Goal: Find contact information: Find contact information

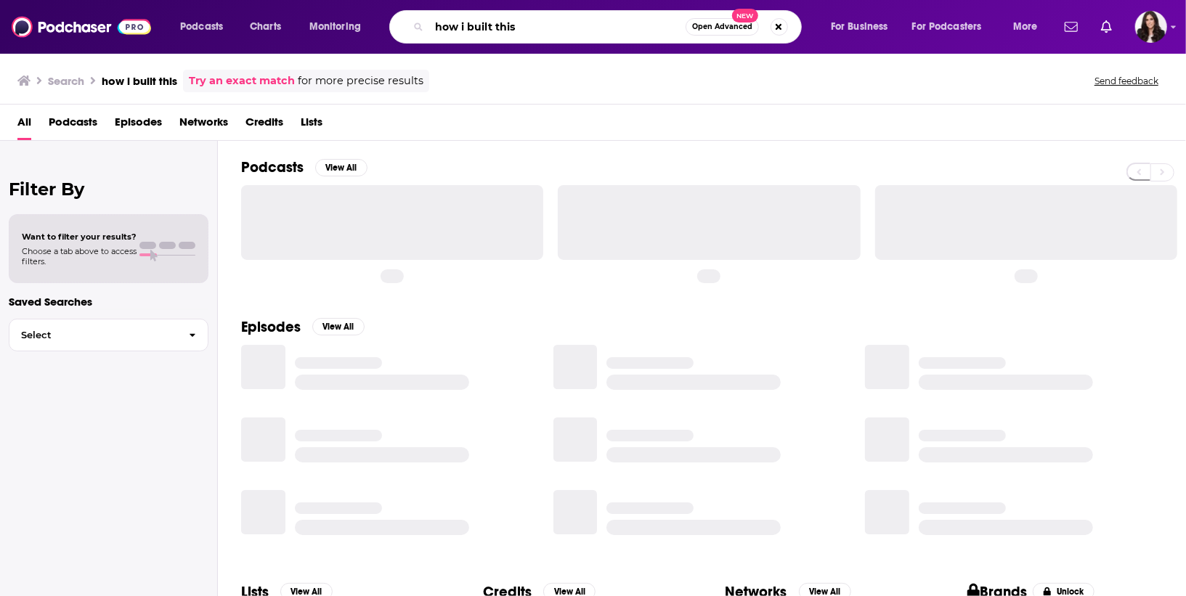
drag, startPoint x: 553, startPoint y: 33, endPoint x: 284, endPoint y: 12, distance: 270.3
click at [284, 12] on div "Podcasts Charts Monitoring how i built this Open Advanced New For Business For …" at bounding box center [611, 26] width 882 height 33
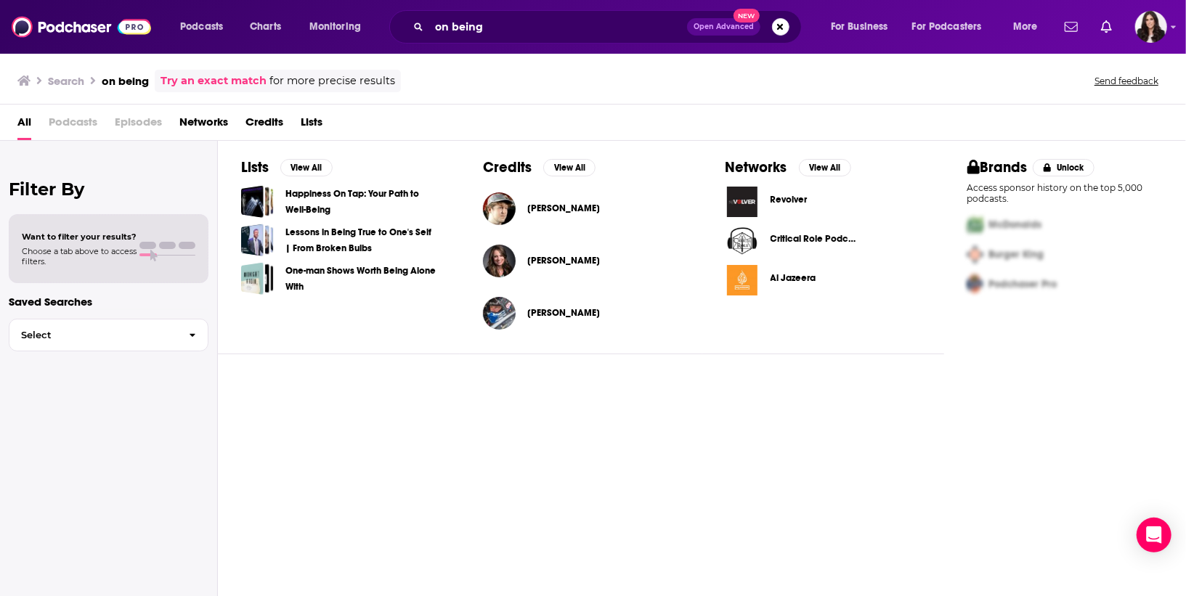
click at [66, 129] on span "Podcasts" at bounding box center [73, 125] width 49 height 30
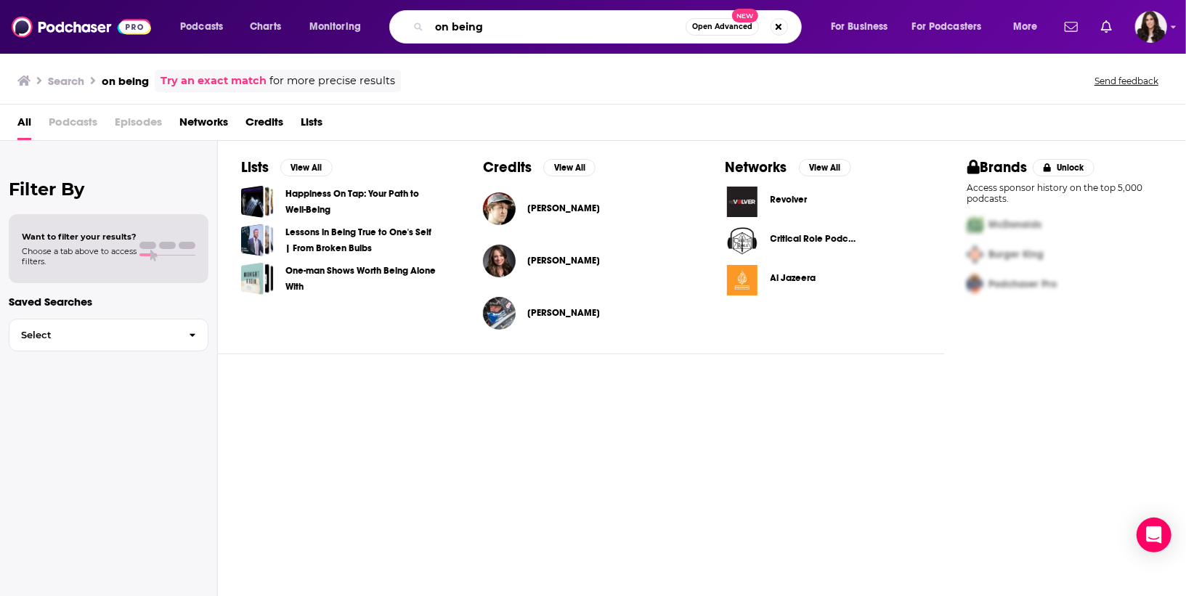
click at [514, 28] on input "on being" at bounding box center [557, 26] width 256 height 23
click at [523, 33] on div "on being wi Open Advanced New" at bounding box center [595, 26] width 413 height 33
drag, startPoint x: 528, startPoint y: 26, endPoint x: 271, endPoint y: 15, distance: 257.3
click at [272, 17] on div "Podcasts Charts Monitoring on being wi Open Advanced New For Business For Podca…" at bounding box center [611, 26] width 882 height 33
paste input "Hi everyone! As [PERSON_NAME] mentioned, reaching out to [GEOGRAPHIC_DATA], [GE…"
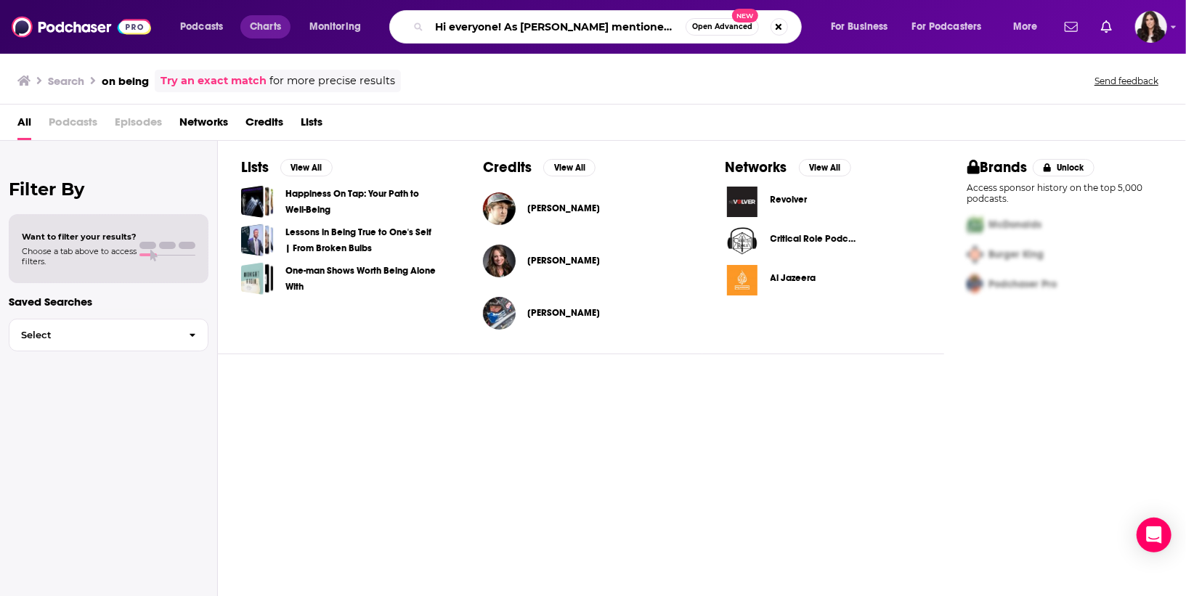
scroll to position [0, 4387]
click at [541, 18] on input "Hi everyone! As [PERSON_NAME] mentioned, reaching out to [GEOGRAPHIC_DATA], [GE…" at bounding box center [557, 26] width 256 height 23
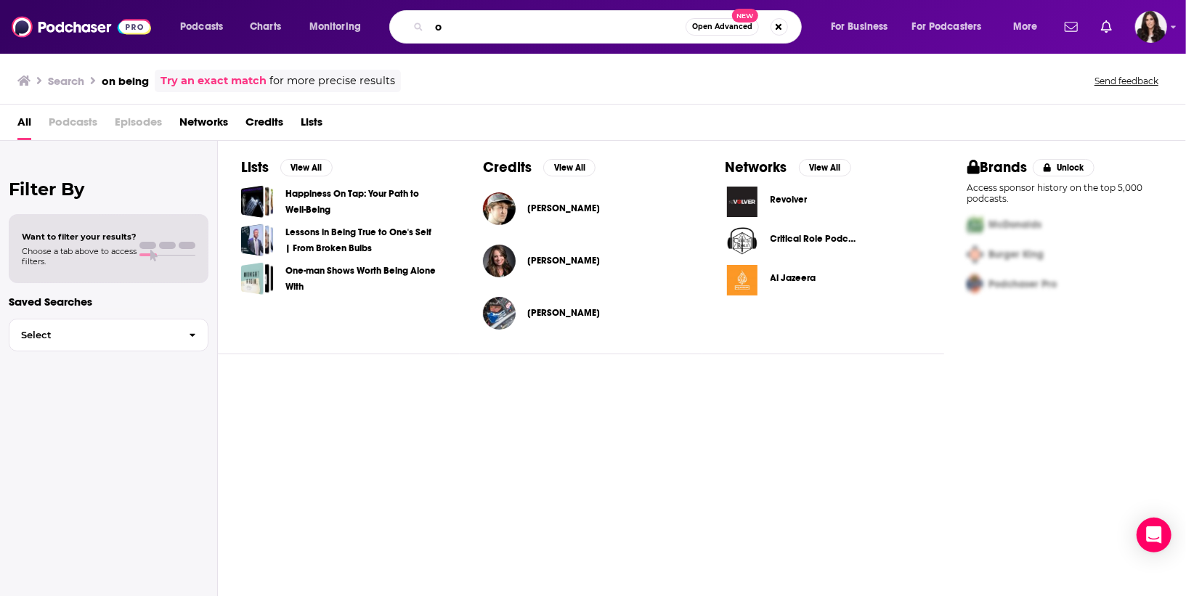
scroll to position [0, 0]
type input "on being with [PERSON_NAME]"
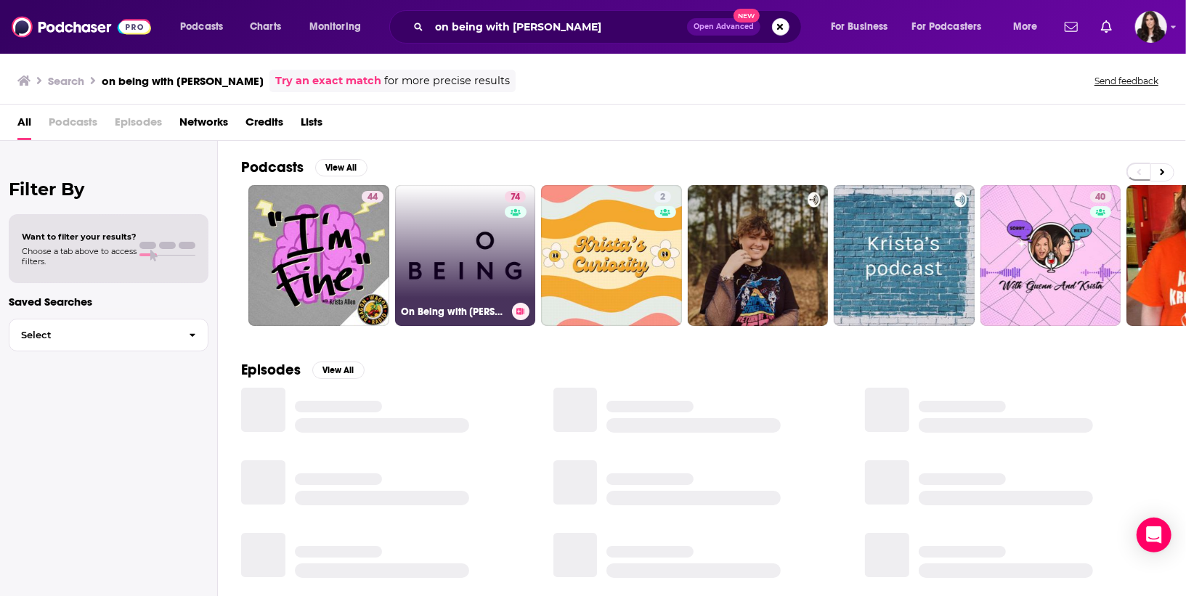
click at [469, 253] on link "74 On Being with [PERSON_NAME]" at bounding box center [465, 255] width 141 height 141
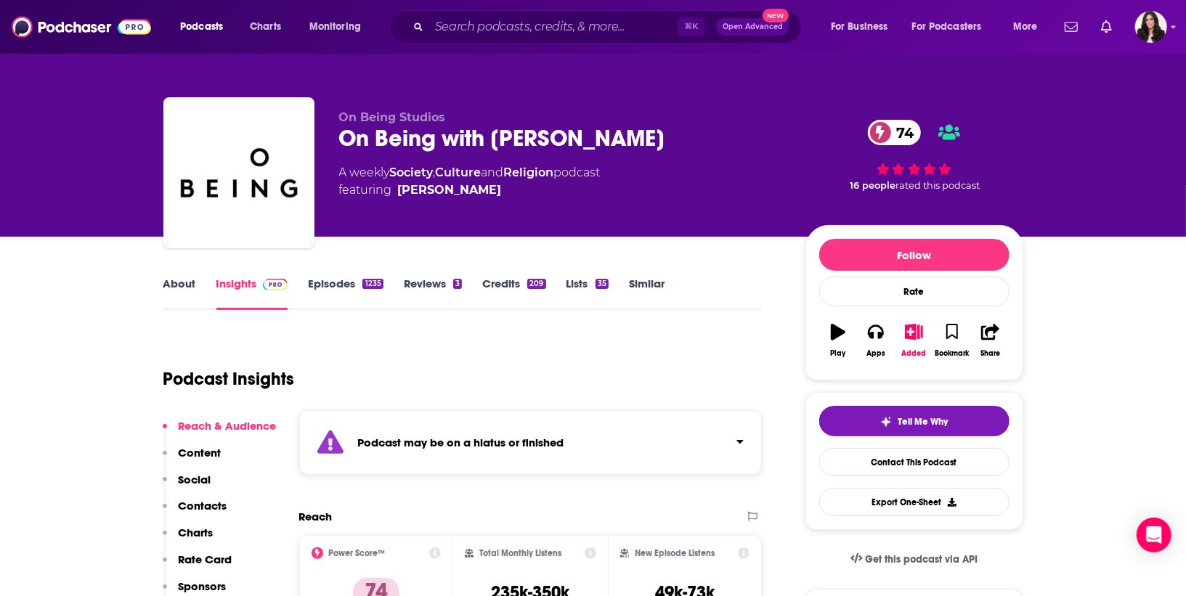
click at [326, 280] on link "Episodes 1235" at bounding box center [345, 293] width 75 height 33
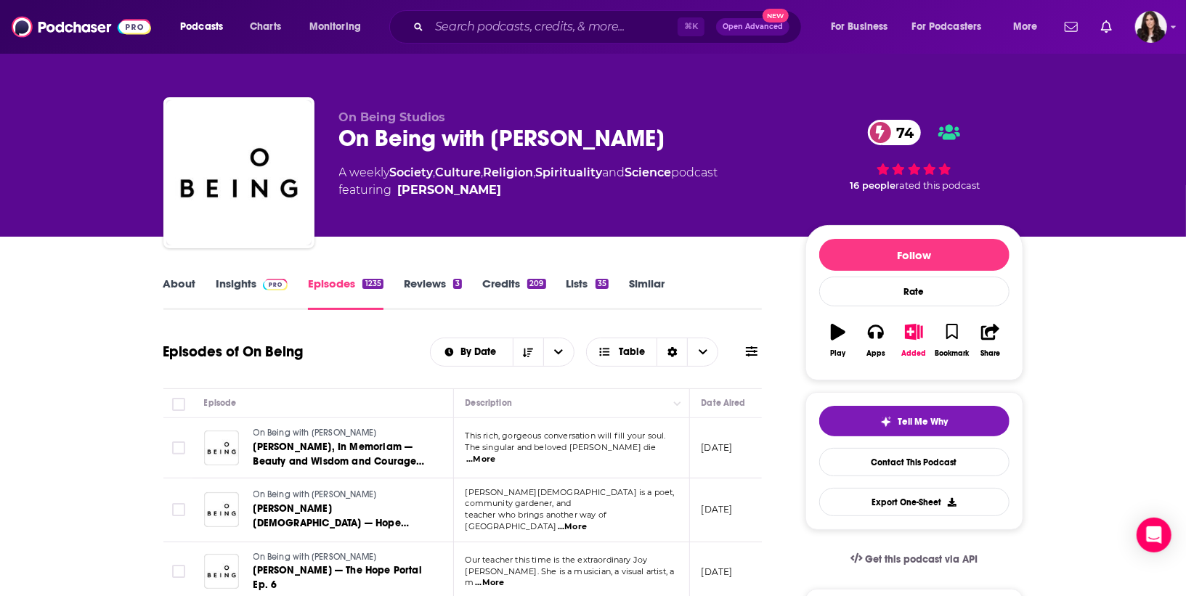
click at [495, 457] on span "...More" at bounding box center [480, 460] width 29 height 12
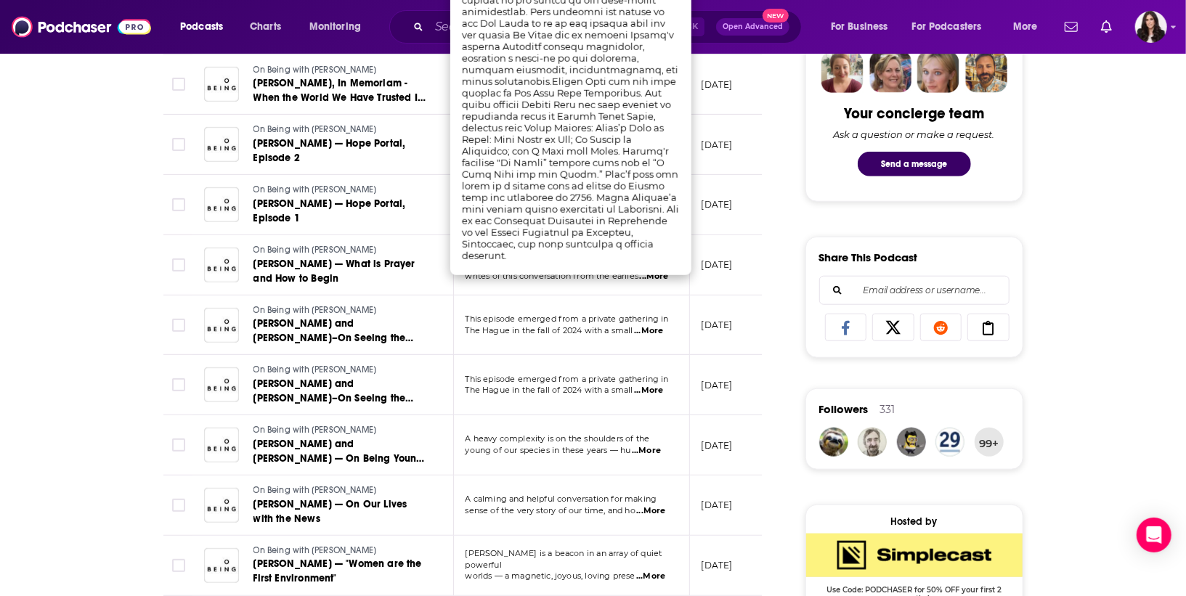
scroll to position [730, 0]
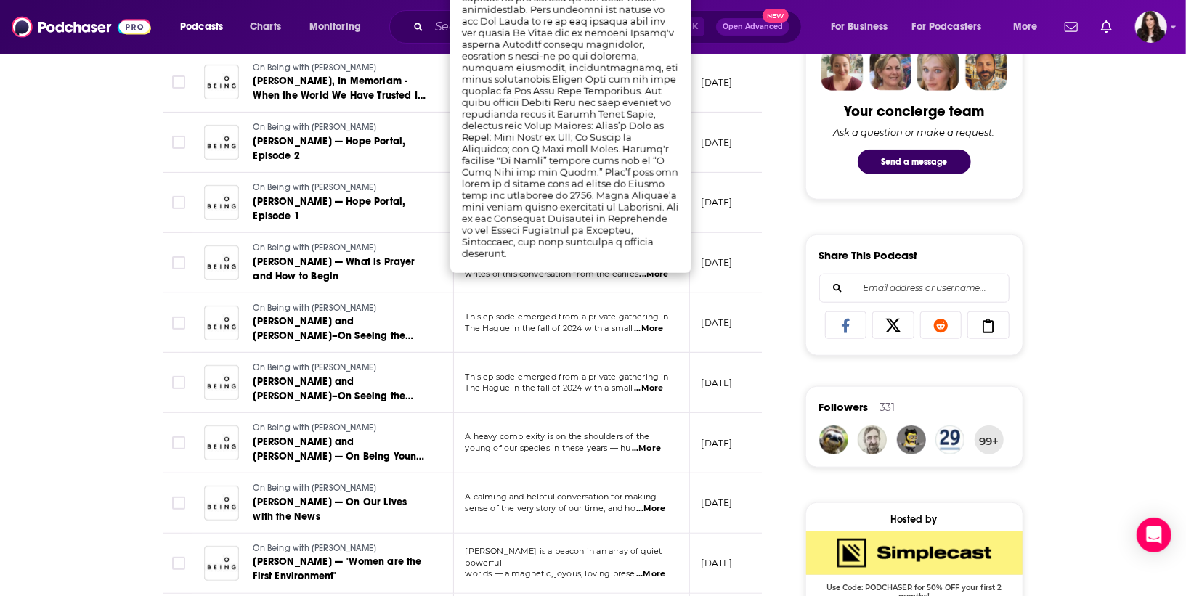
click at [575, 323] on span "The Hague in the fall of 2024 with a small" at bounding box center [550, 328] width 168 height 10
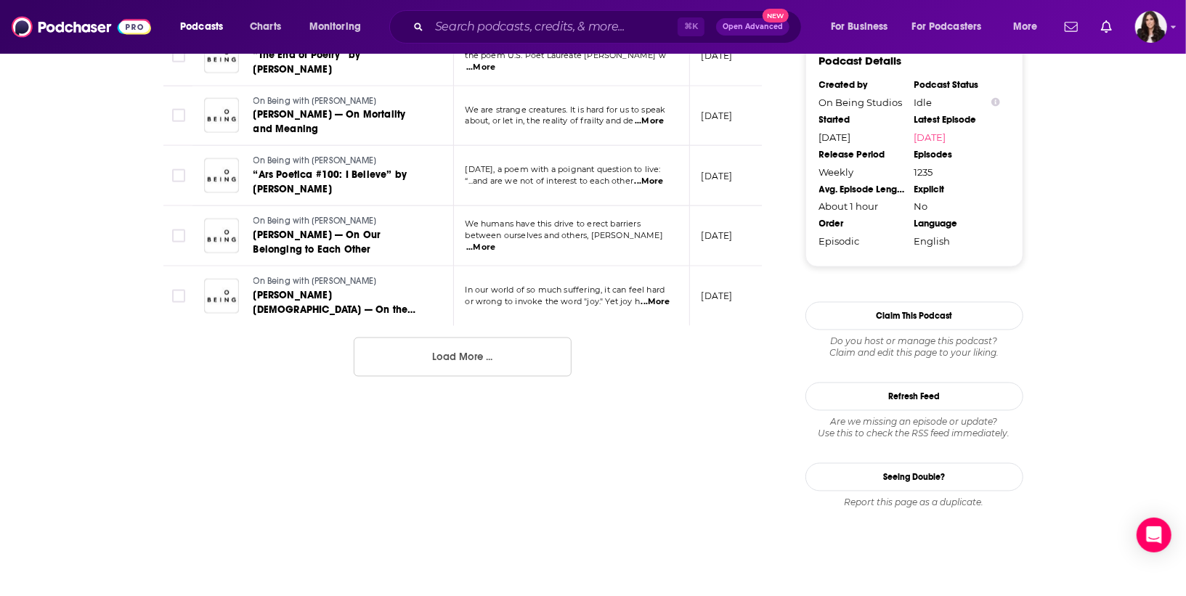
scroll to position [1450, 0]
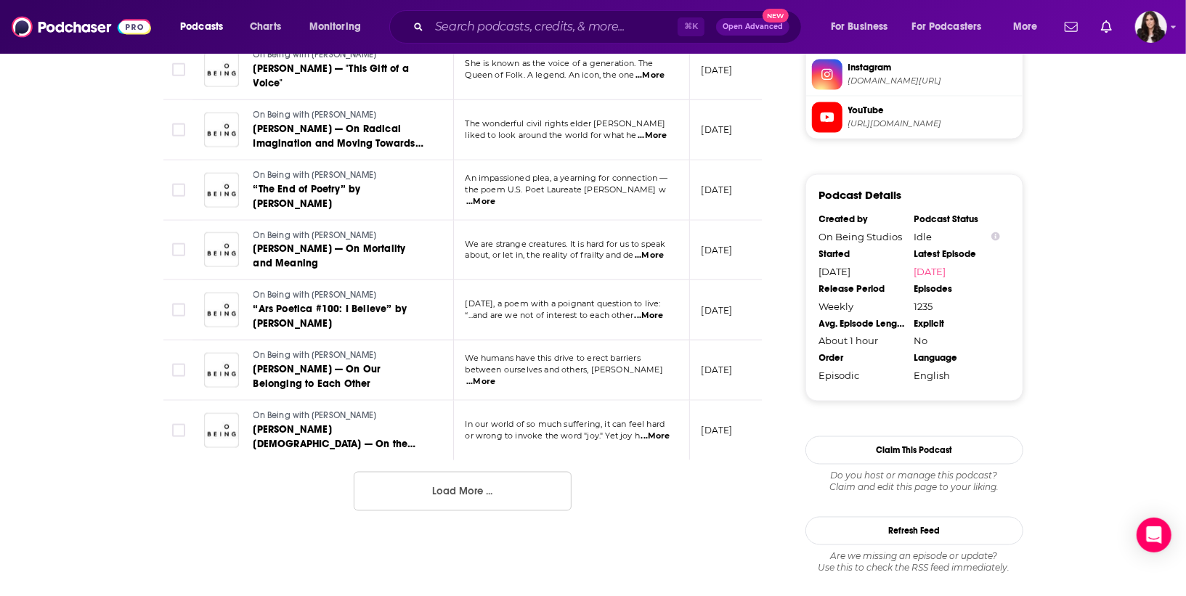
click at [482, 472] on button "Load More ..." at bounding box center [463, 491] width 218 height 39
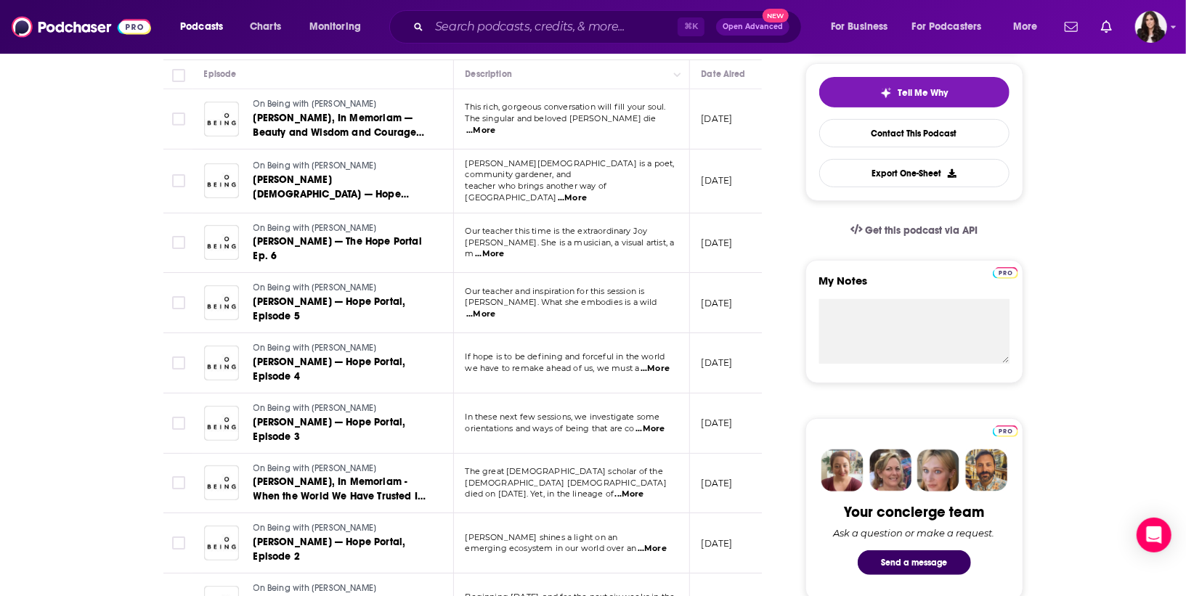
scroll to position [0, 0]
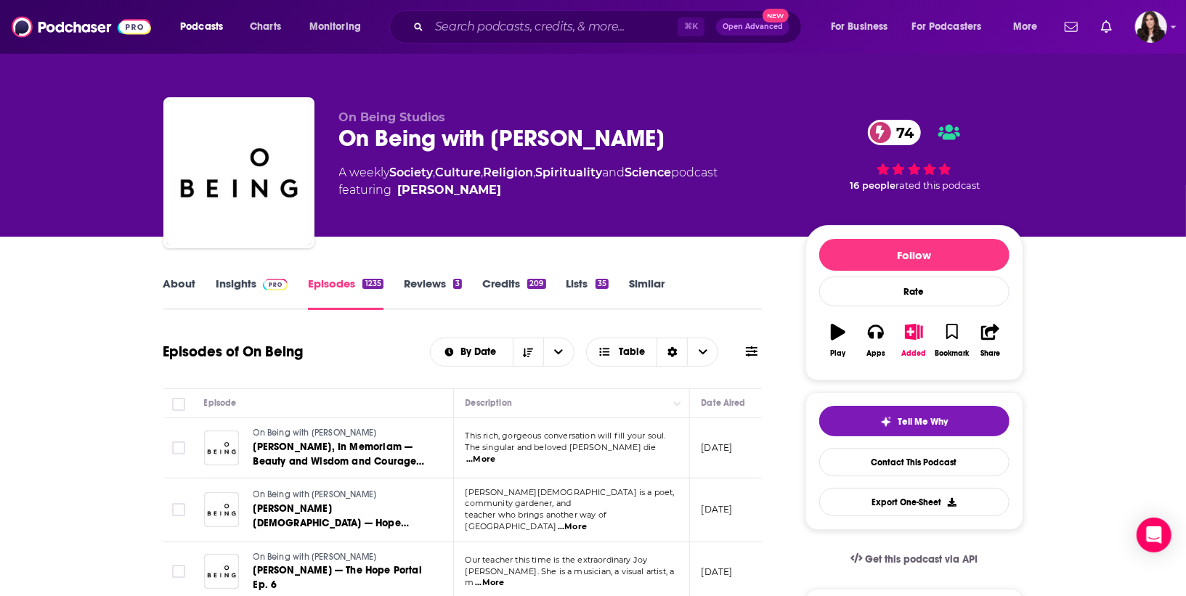
click at [240, 281] on link "Insights" at bounding box center [252, 293] width 72 height 33
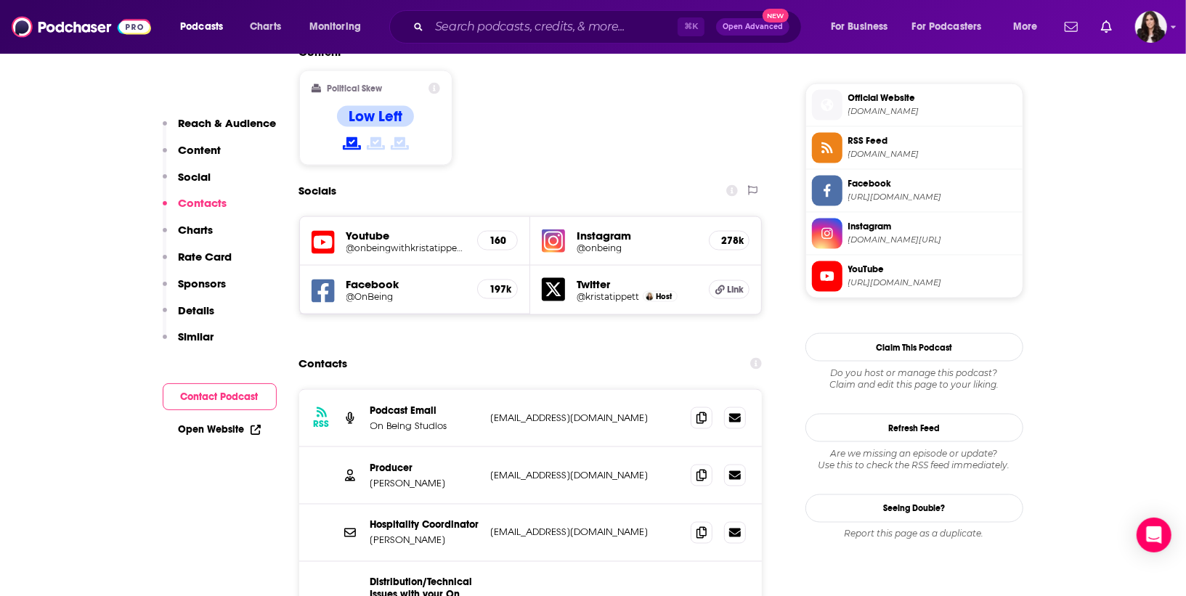
scroll to position [1291, 0]
click at [617, 349] on div "Contacts" at bounding box center [530, 363] width 463 height 28
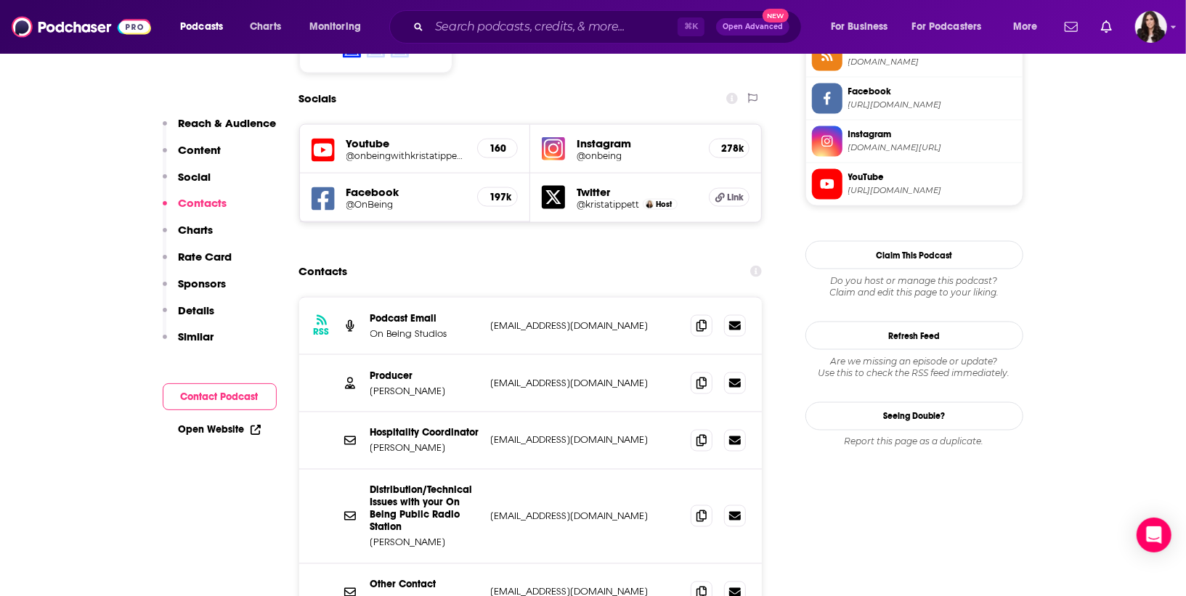
scroll to position [1397, 0]
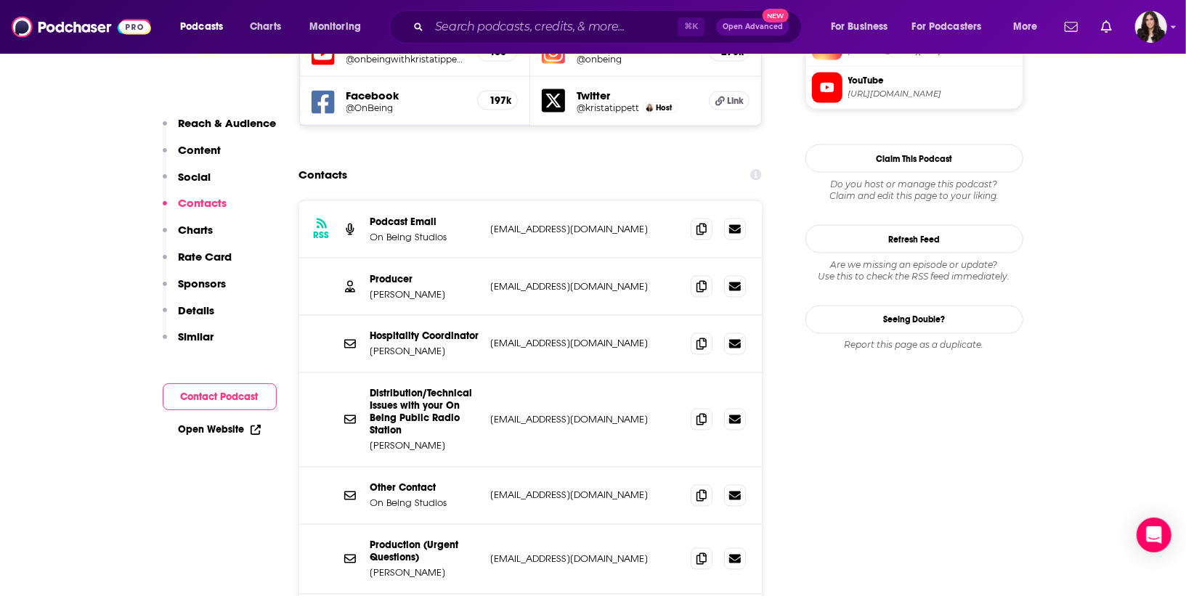
scroll to position [1480, 0]
click at [620, 553] on p "[EMAIL_ADDRESS][DOMAIN_NAME]" at bounding box center [585, 559] width 189 height 12
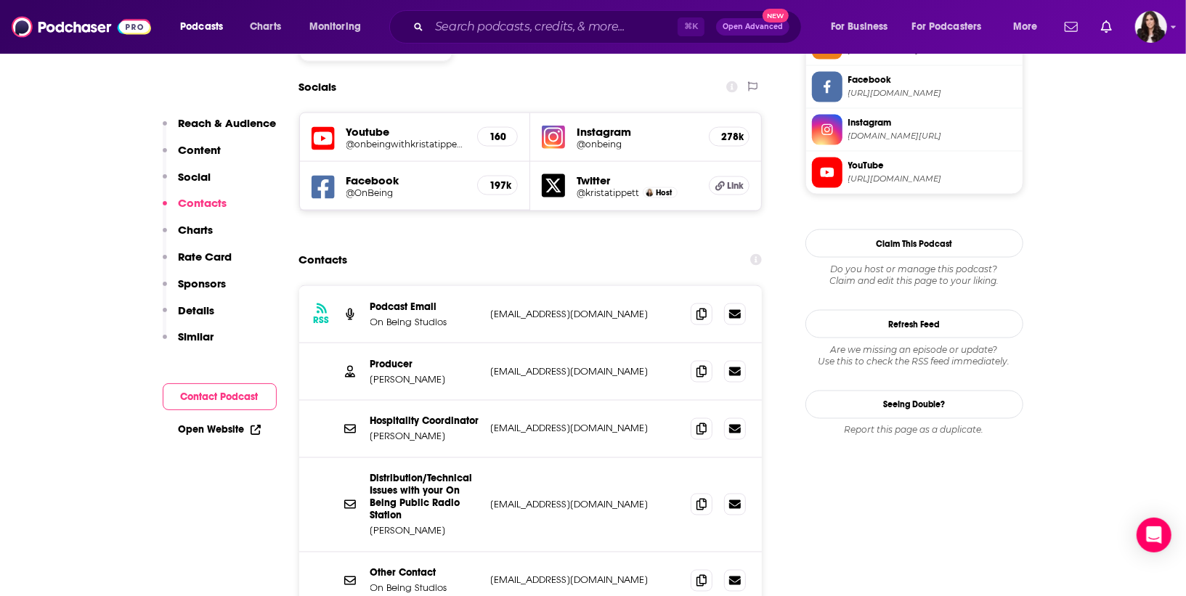
scroll to position [1369, 0]
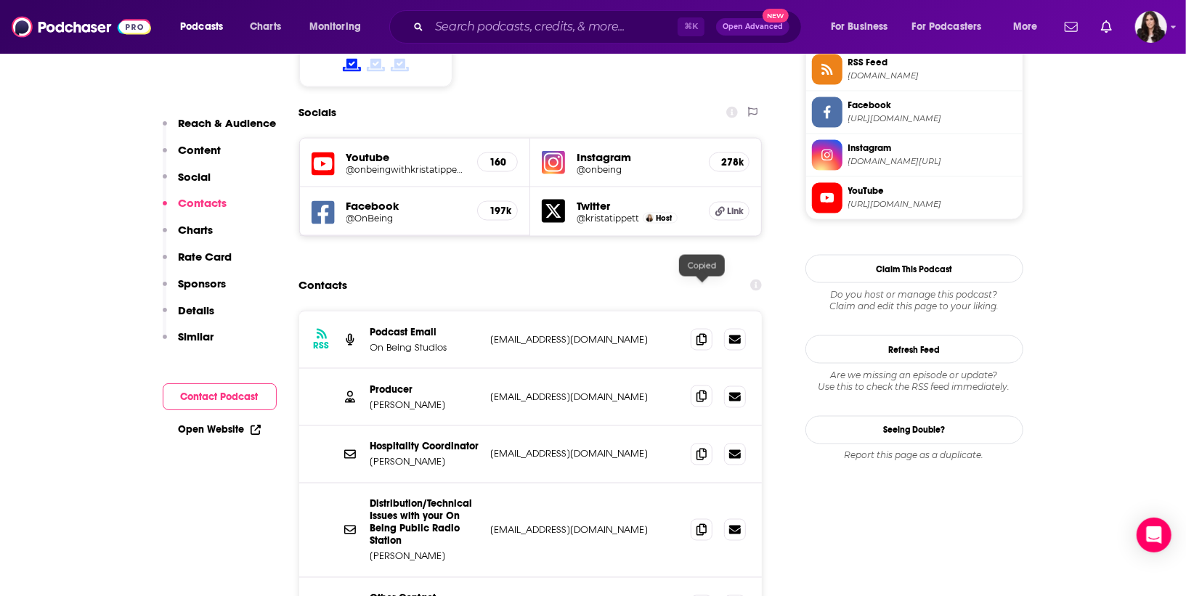
click at [699, 391] on icon at bounding box center [702, 397] width 10 height 12
click at [700, 333] on icon at bounding box center [702, 339] width 10 height 12
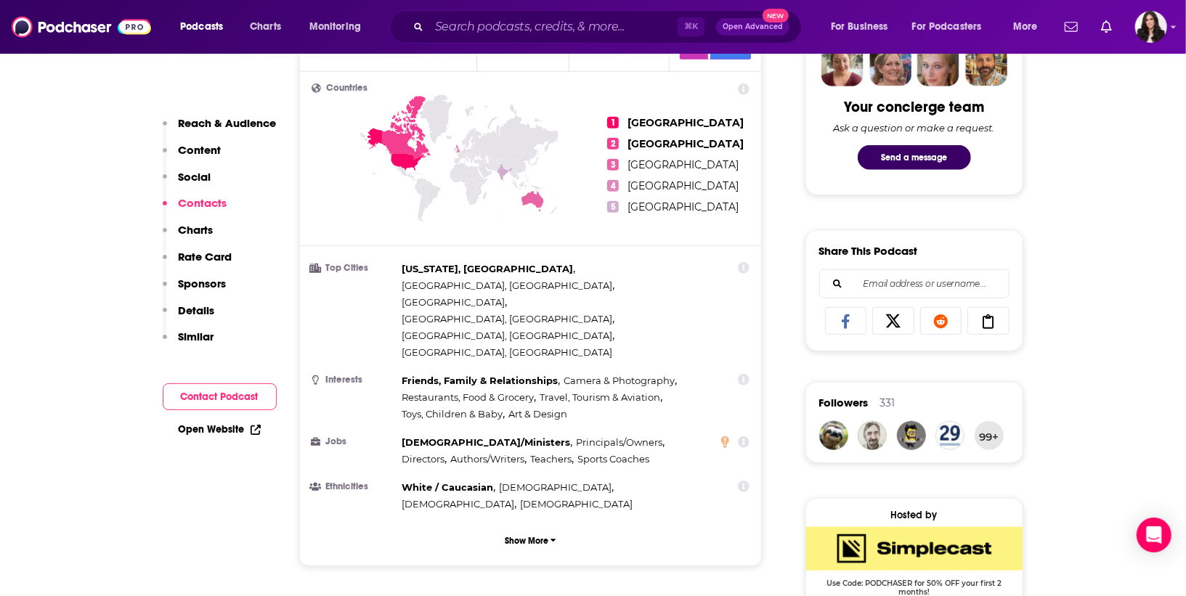
scroll to position [0, 0]
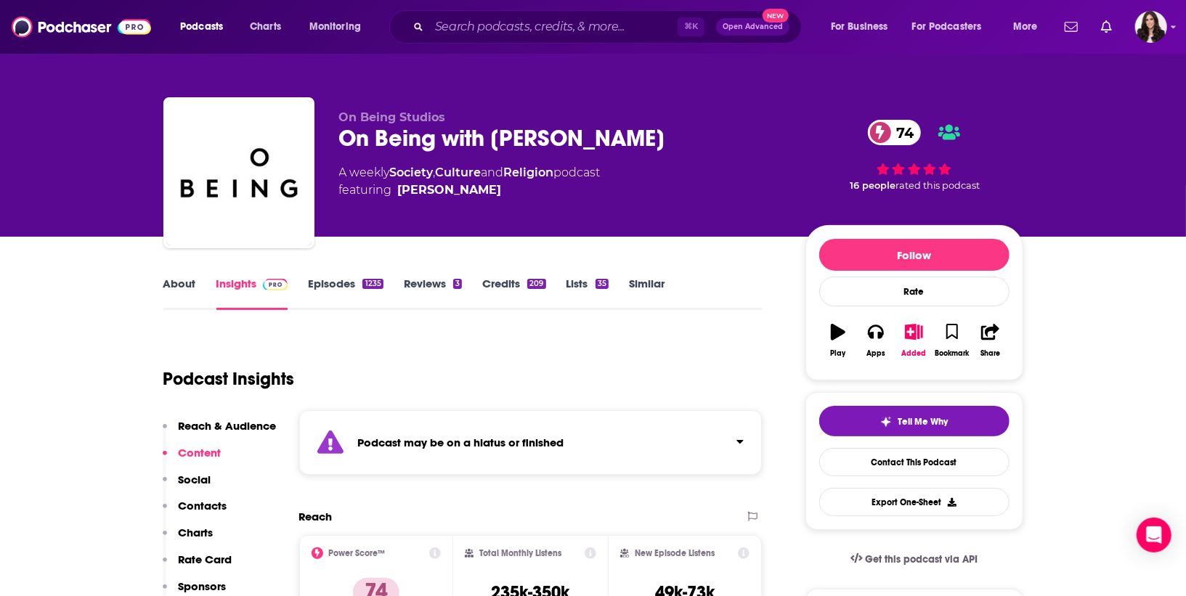
click at [179, 279] on link "About" at bounding box center [179, 293] width 33 height 33
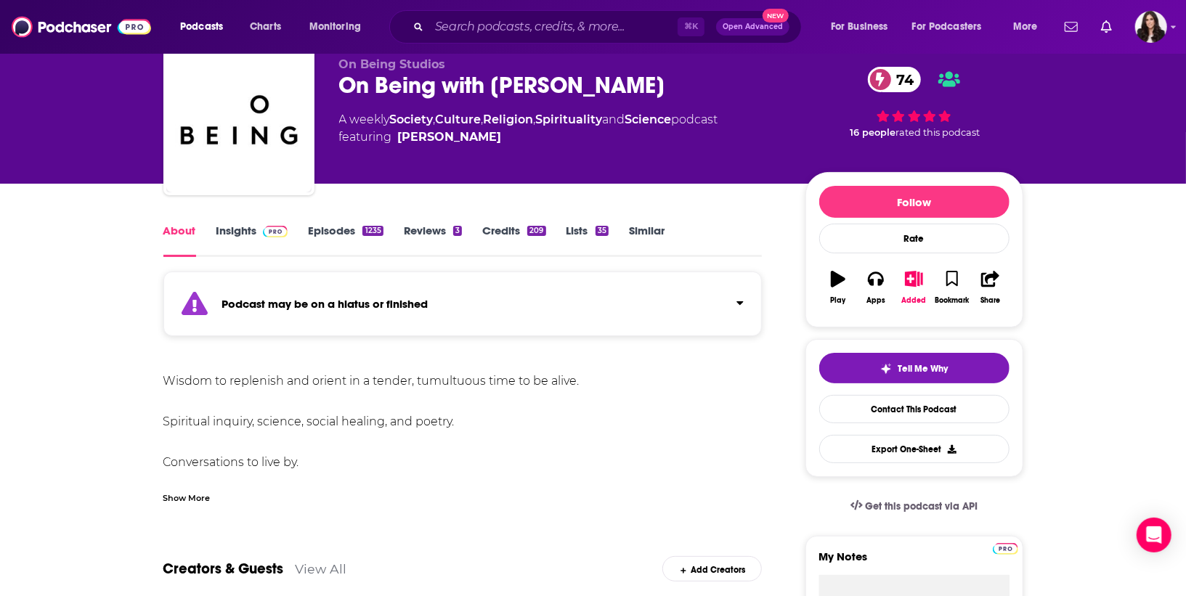
scroll to position [59, 0]
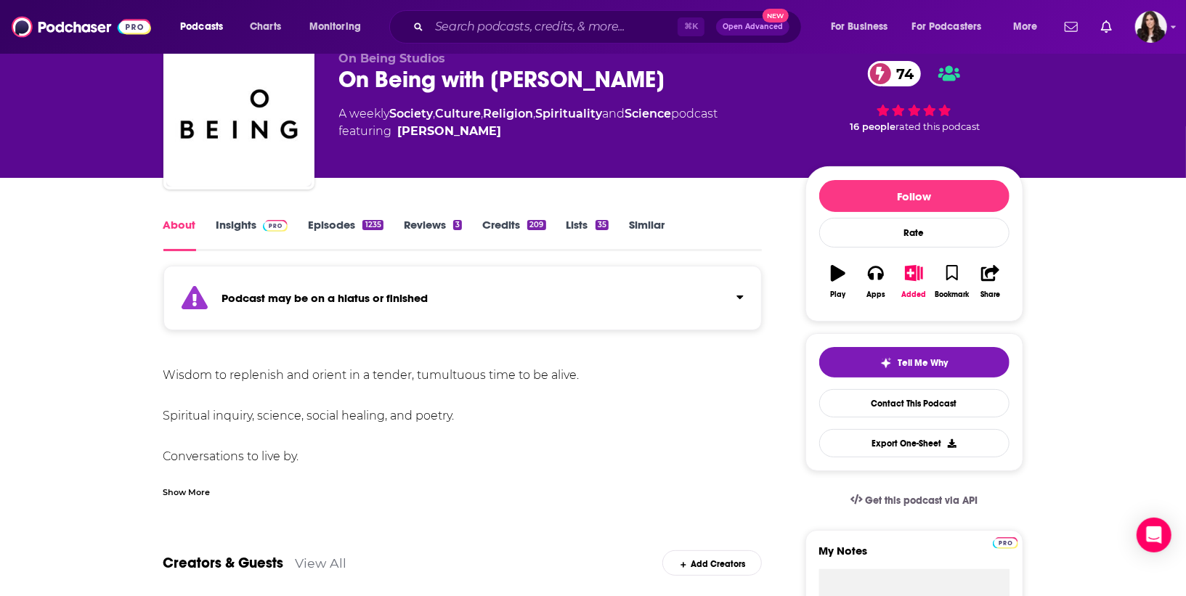
click at [481, 372] on div "Wisdom to replenish and orient in a tender, tumultuous time to be alive. Spirit…" at bounding box center [462, 477] width 599 height 224
click at [187, 490] on div "Show More" at bounding box center [186, 491] width 47 height 14
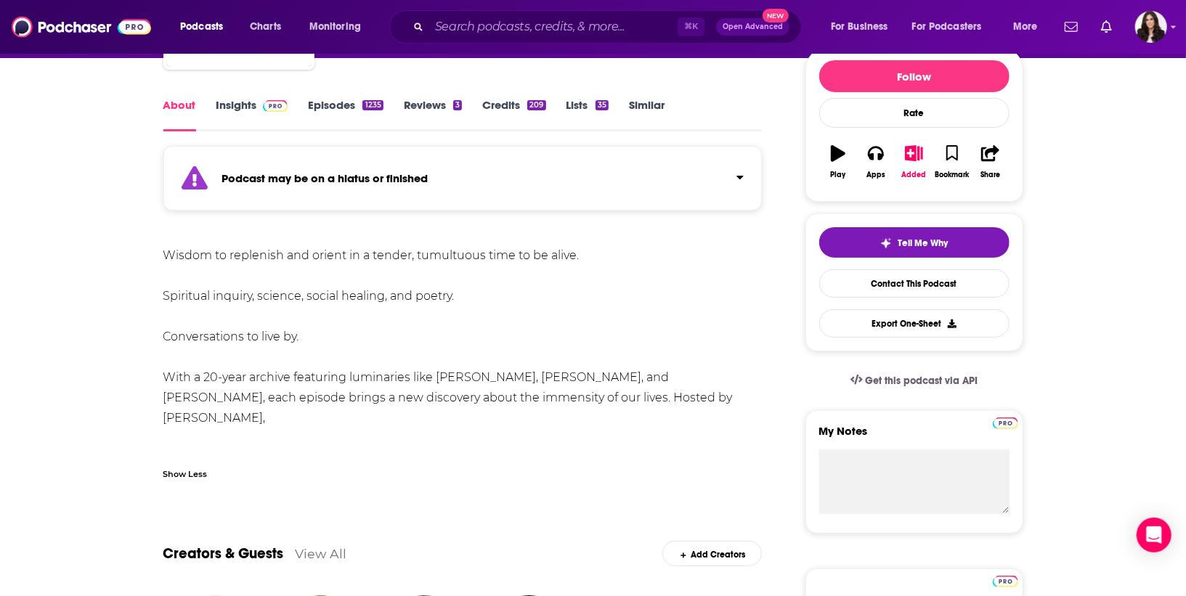
scroll to position [193, 0]
